Goal: Information Seeking & Learning: Learn about a topic

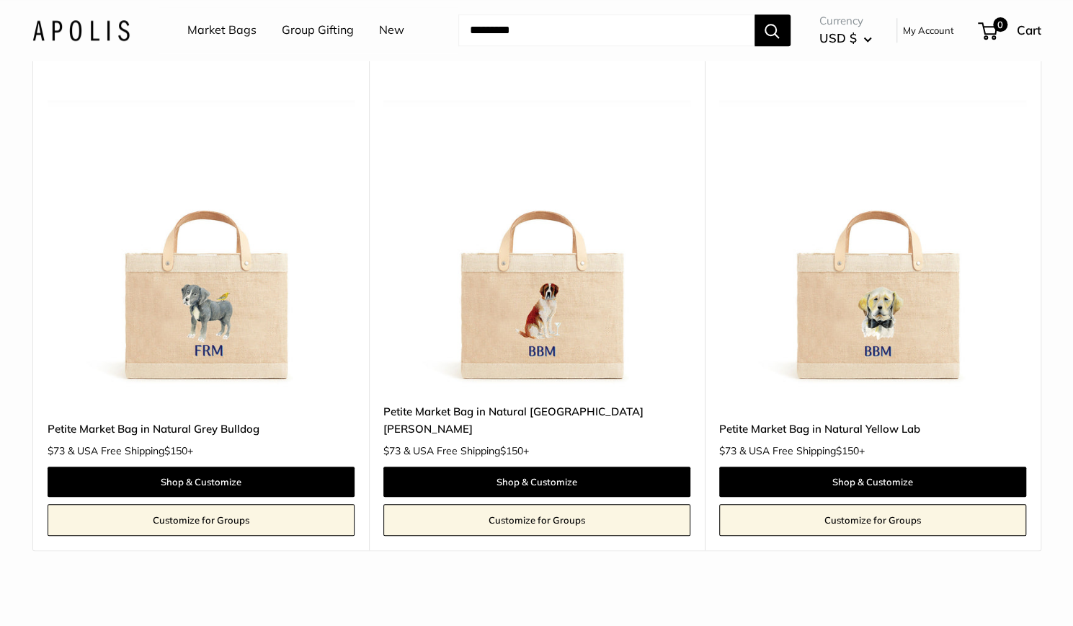
scroll to position [1142, 0]
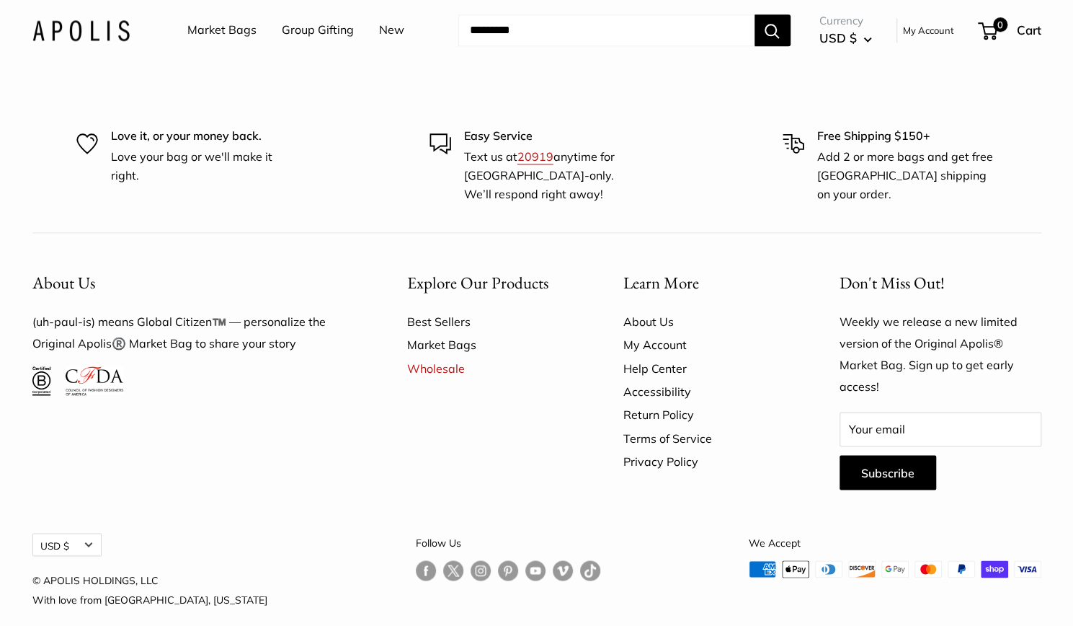
click at [662, 357] on link "Help Center" at bounding box center [707, 368] width 166 height 23
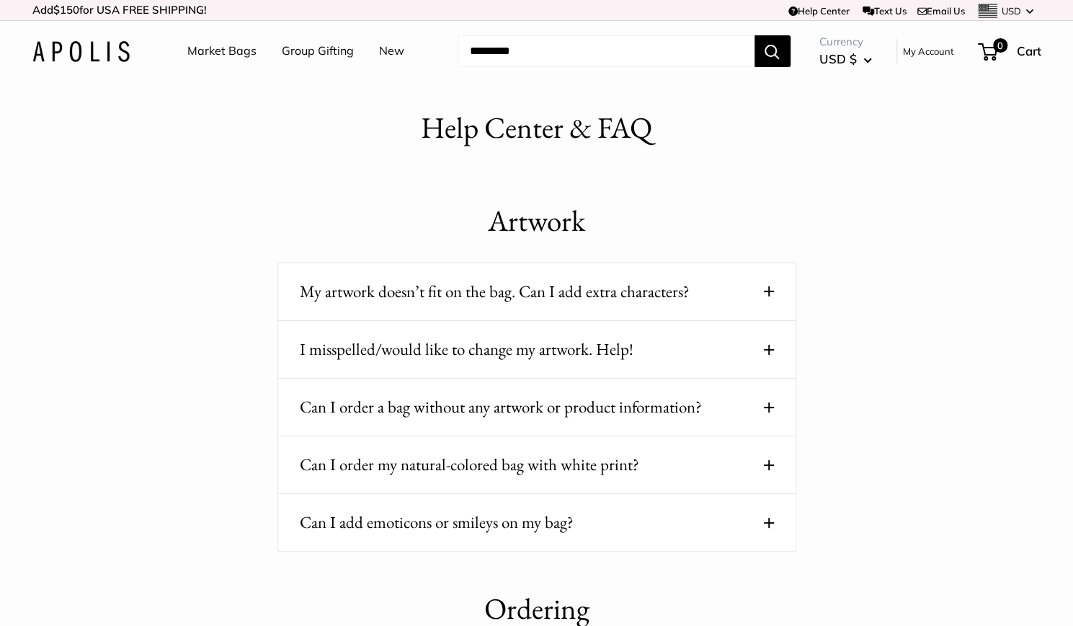
click at [767, 292] on span at bounding box center [769, 291] width 10 height 10
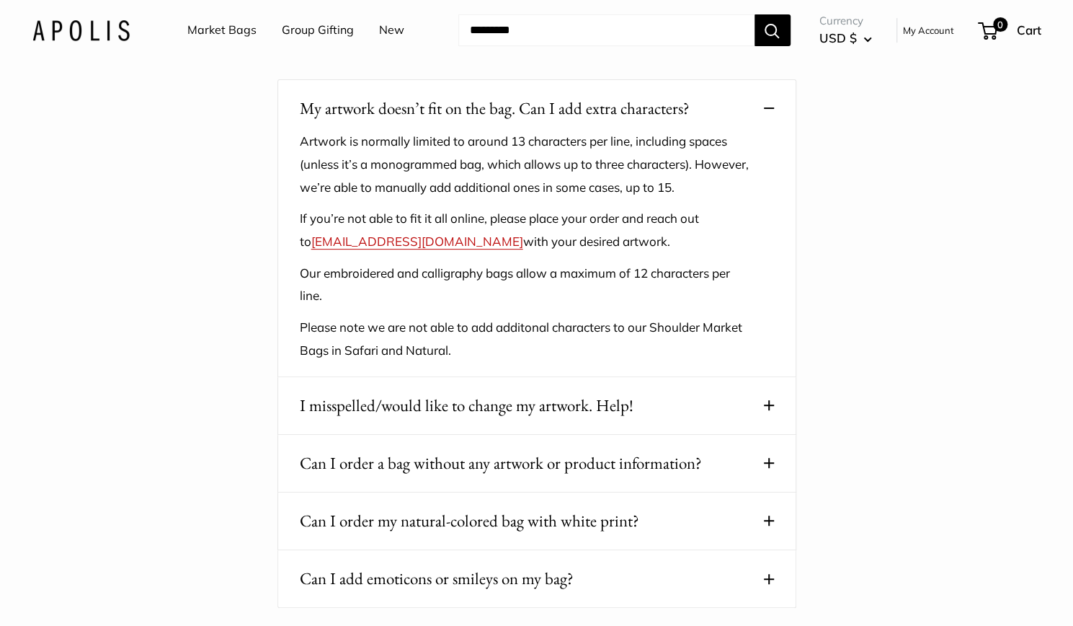
scroll to position [185, 0]
click at [771, 404] on span at bounding box center [769, 404] width 10 height 10
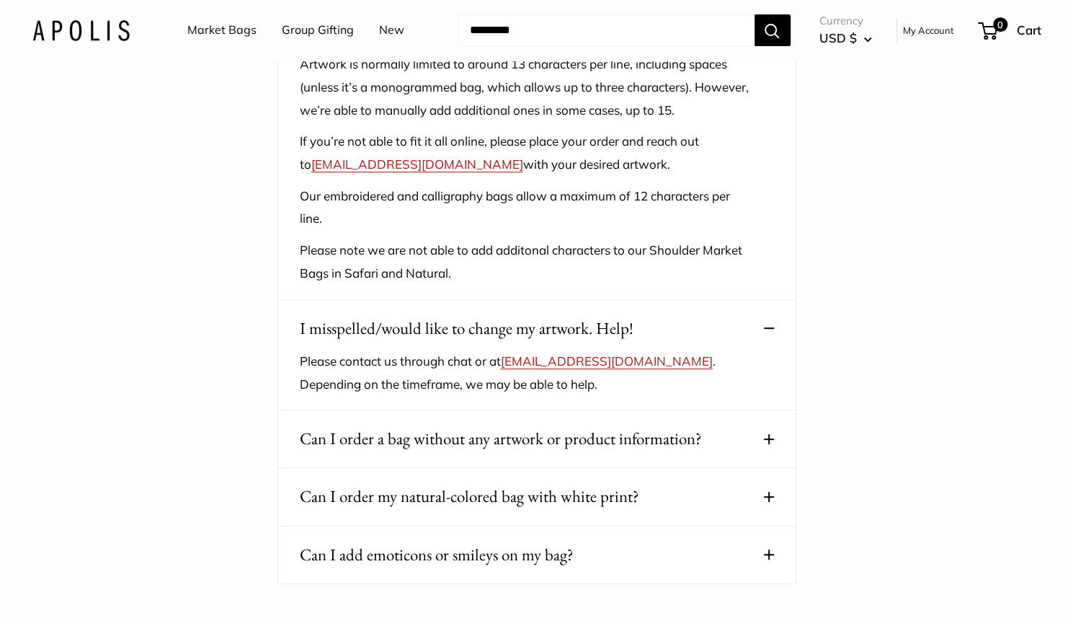
scroll to position [261, 0]
click at [764, 440] on span at bounding box center [769, 438] width 10 height 10
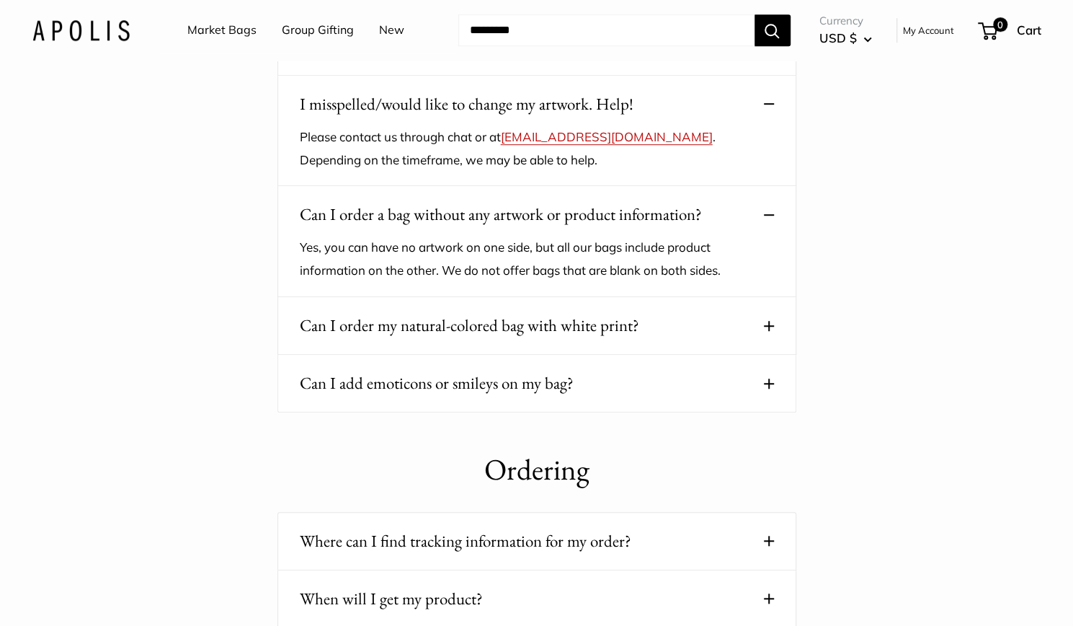
scroll to position [490, 0]
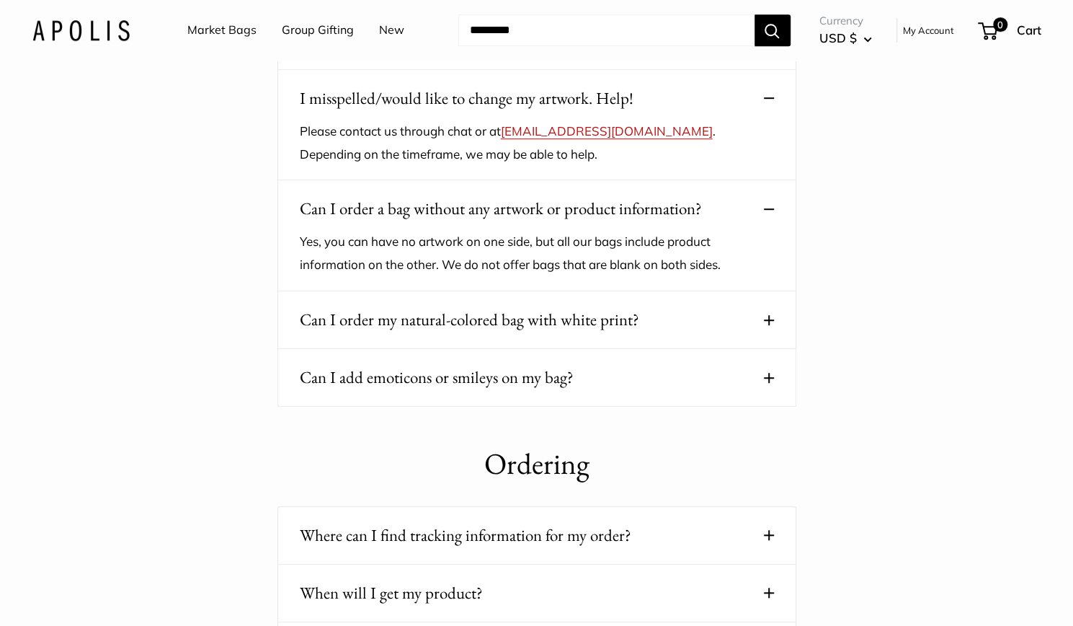
click at [763, 324] on button "Can I order my natural-colored bag with white print?" at bounding box center [537, 320] width 474 height 28
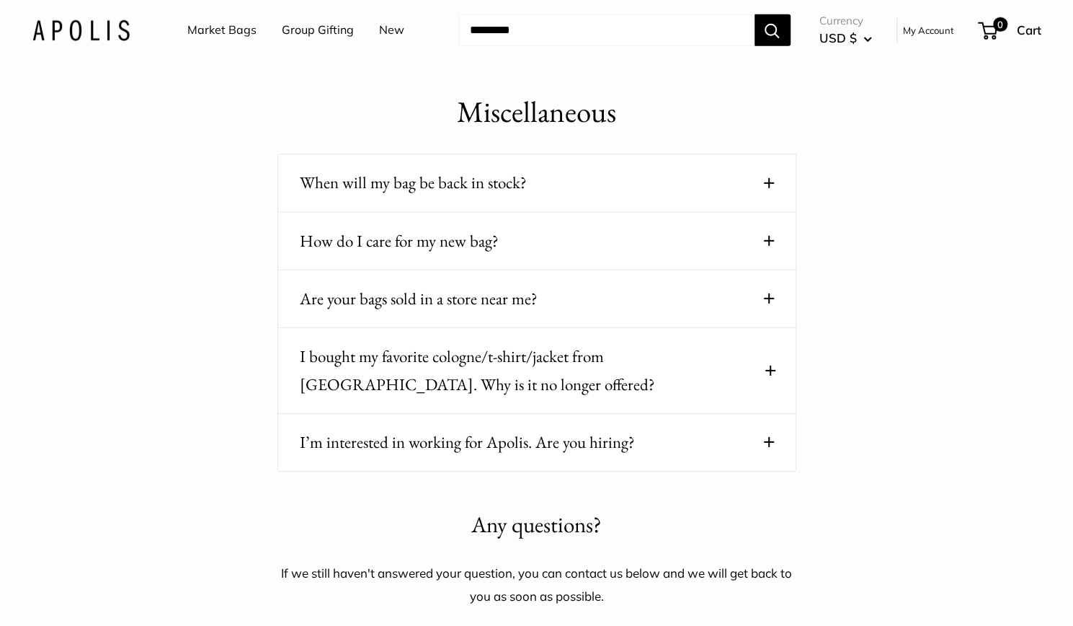
scroll to position [2466, 0]
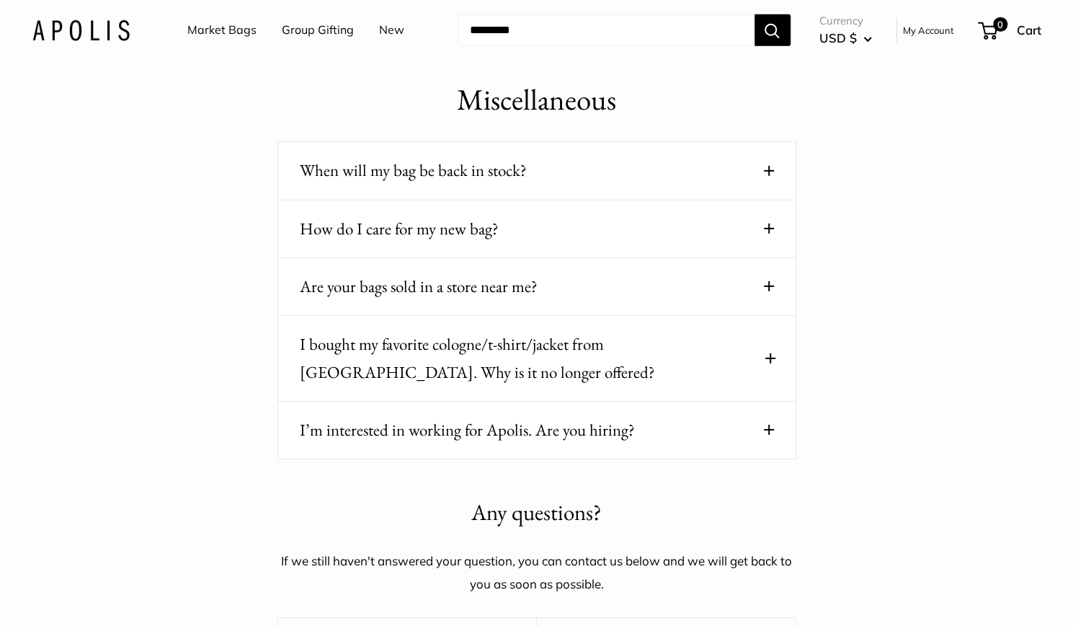
click at [770, 363] on span at bounding box center [770, 358] width 6 height 10
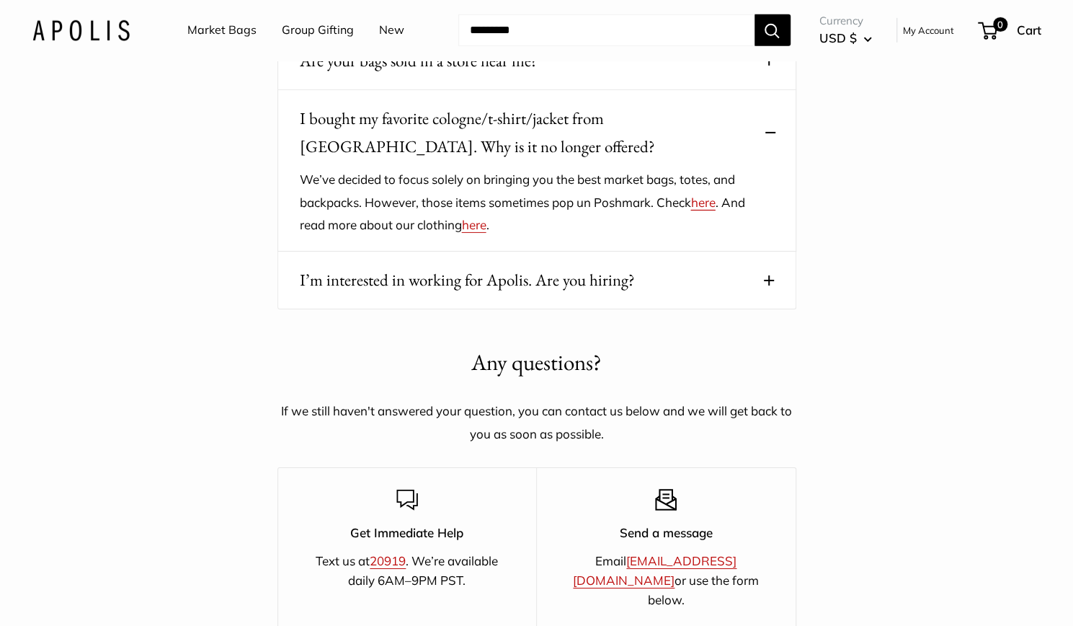
scroll to position [2711, 0]
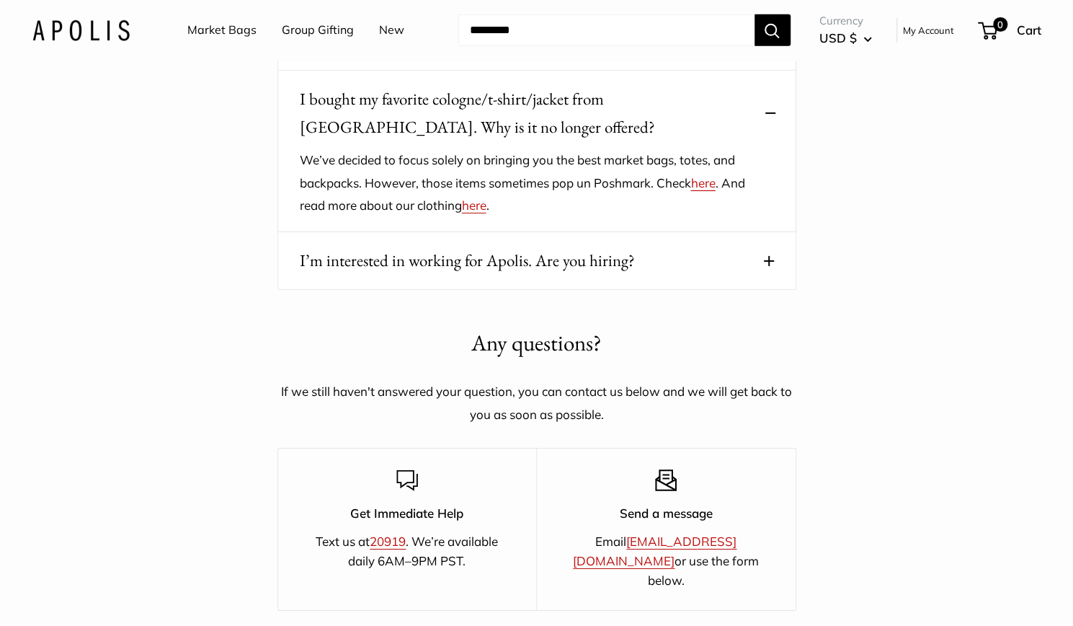
click at [767, 275] on button "I’m interested in working for Apolis. Are you hiring?" at bounding box center [537, 261] width 474 height 28
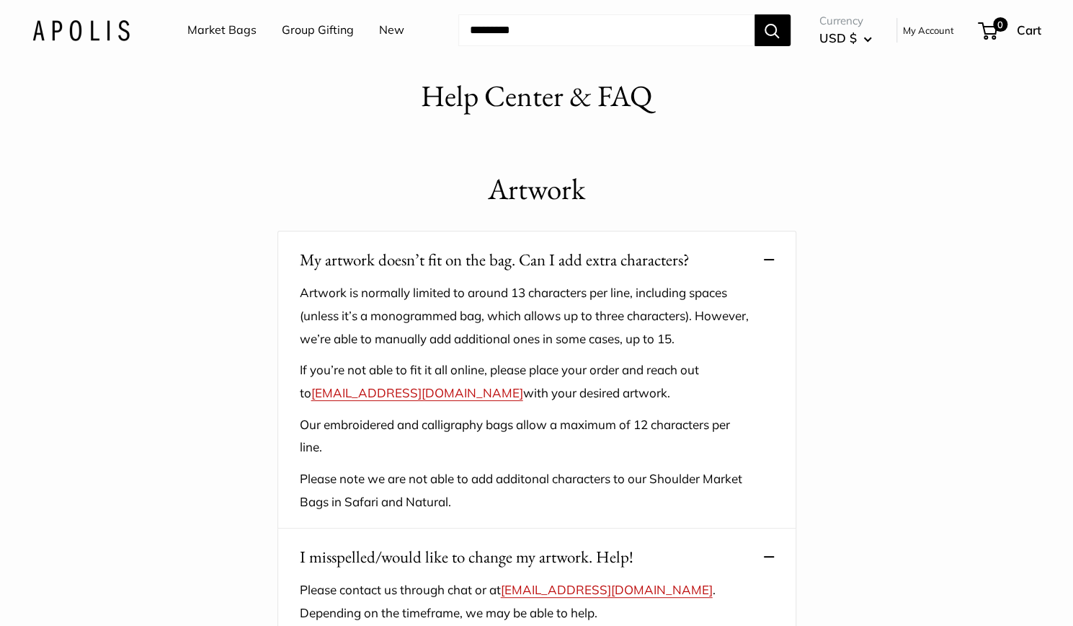
scroll to position [0, 0]
